Goal: Task Accomplishment & Management: Use online tool/utility

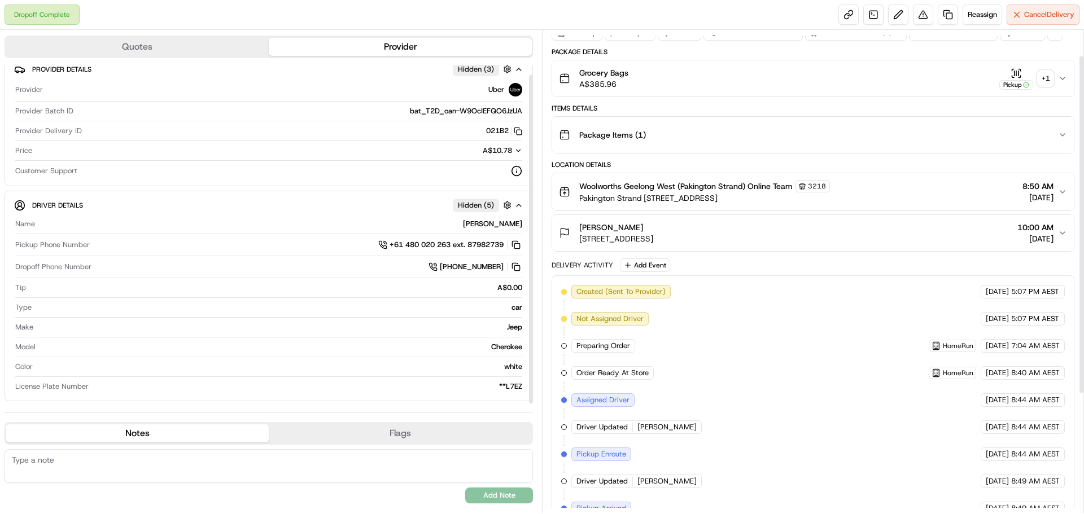
scroll to position [37, 0]
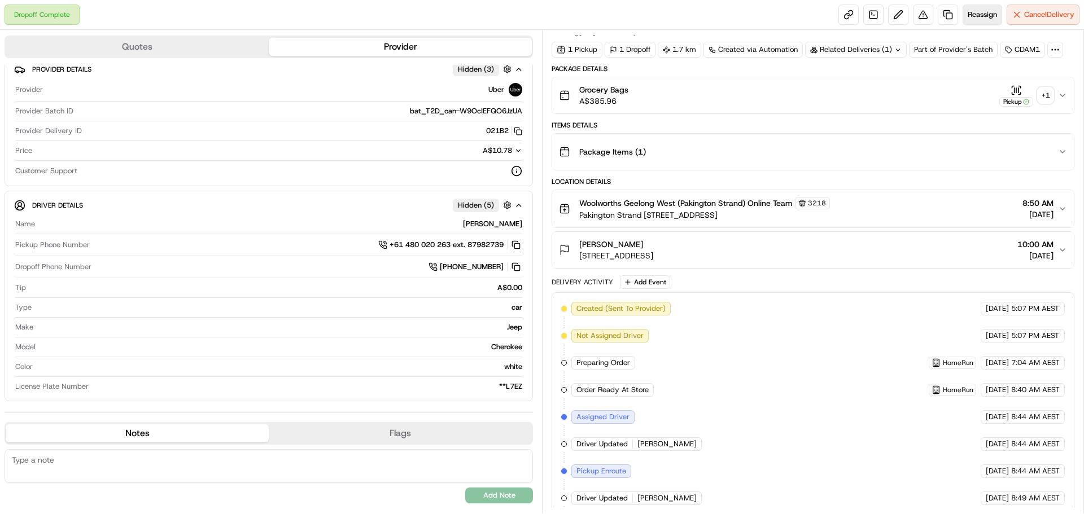
click at [971, 14] on span "Reassign" at bounding box center [981, 15] width 29 height 10
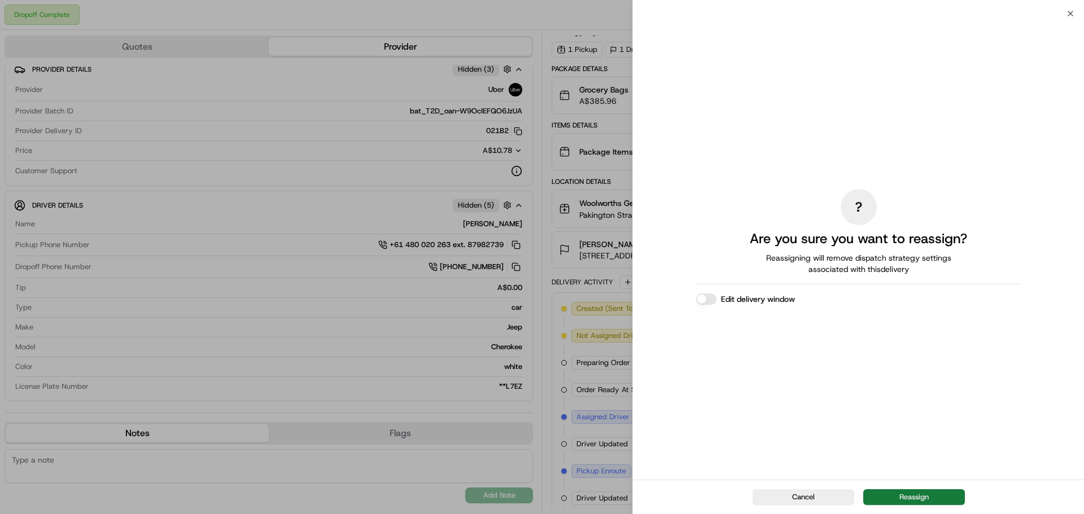
click at [940, 491] on button "Reassign" at bounding box center [914, 497] width 102 height 16
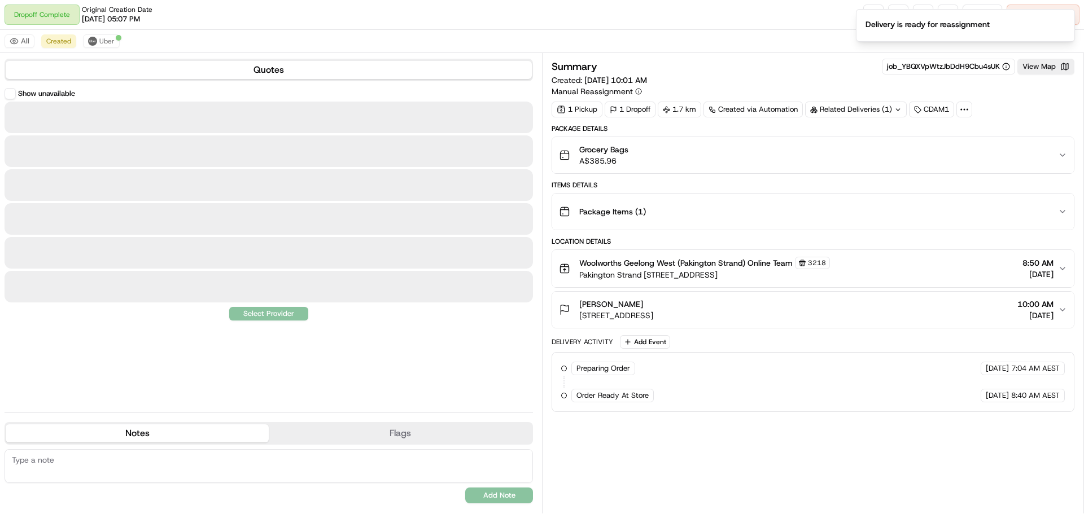
scroll to position [0, 0]
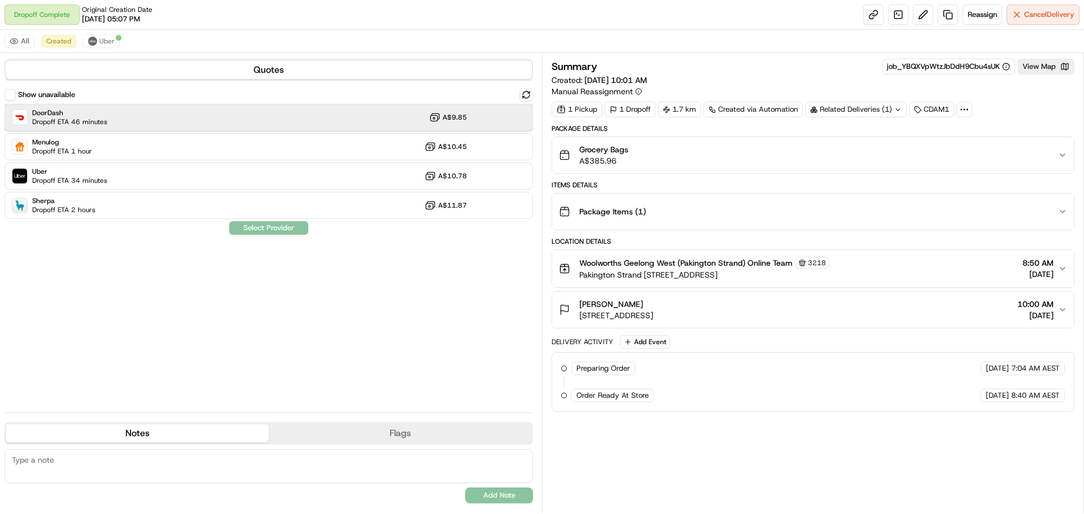
click at [196, 107] on div "DoorDash Dropoff ETA 46 minutes A$9.85" at bounding box center [269, 117] width 528 height 27
click at [269, 224] on button "Assign Provider" at bounding box center [269, 228] width 80 height 14
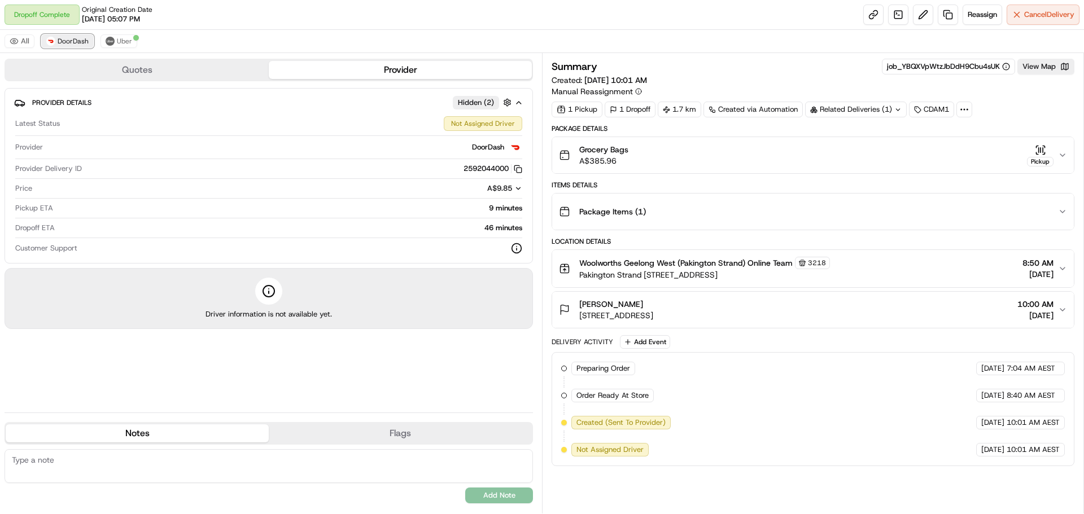
click at [74, 46] on button "DoorDash" at bounding box center [67, 41] width 52 height 14
